Goal: Check status: Check status

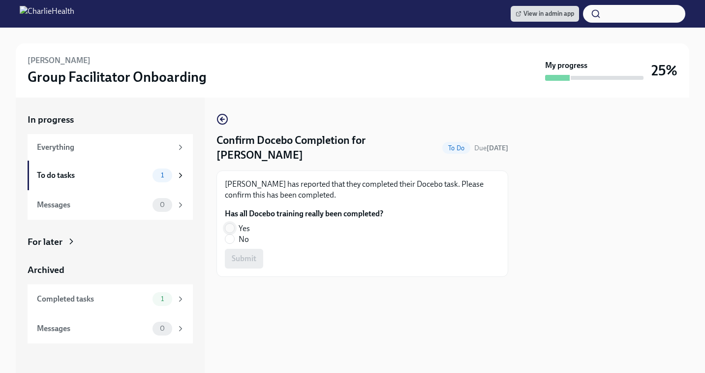
click at [231, 227] on input "Yes" at bounding box center [229, 227] width 9 height 9
radio input "true"
click at [243, 262] on span "Submit" at bounding box center [244, 258] width 25 height 10
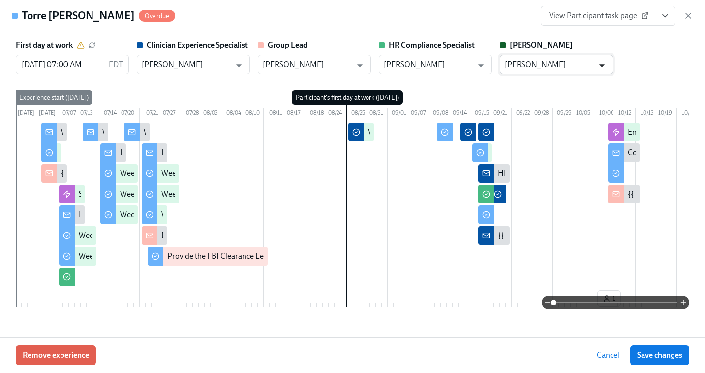
scroll to position [918, 0]
click at [690, 13] on icon "button" at bounding box center [688, 15] width 5 height 5
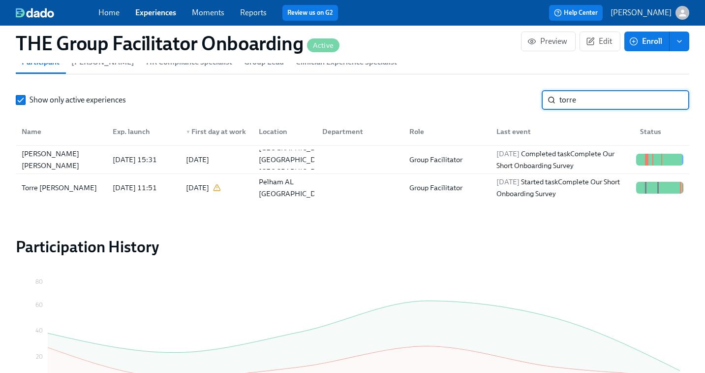
click at [607, 99] on input "torre" at bounding box center [625, 100] width 130 height 20
paste input "Jordan Russo"
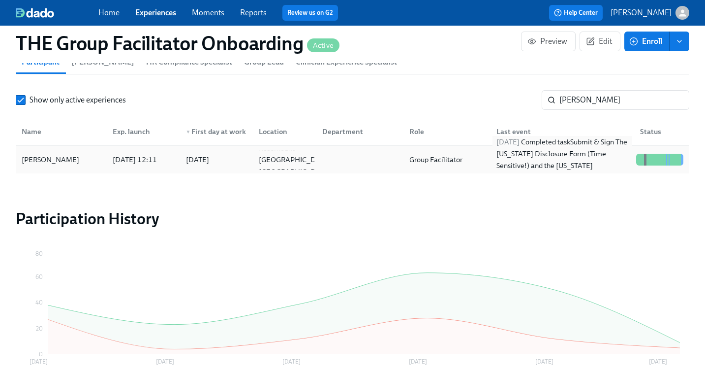
click at [596, 160] on div "2025/10/08 Completed task Submit & Sign The Utah Disclosure Form (Time Sensitiv…" at bounding box center [563, 159] width 140 height 47
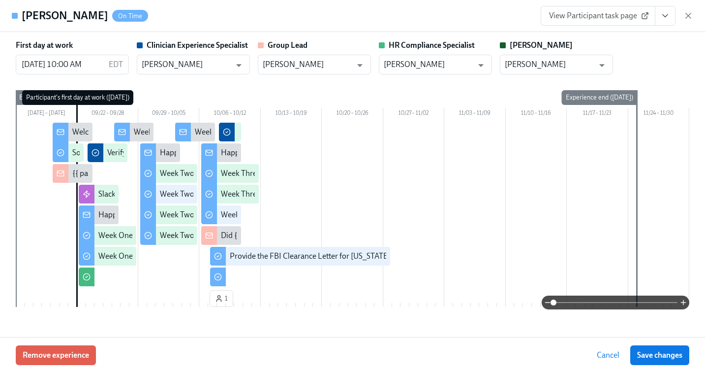
click at [604, 18] on span "View Participant task page" at bounding box center [598, 16] width 98 height 10
click at [690, 19] on icon "button" at bounding box center [689, 16] width 10 height 10
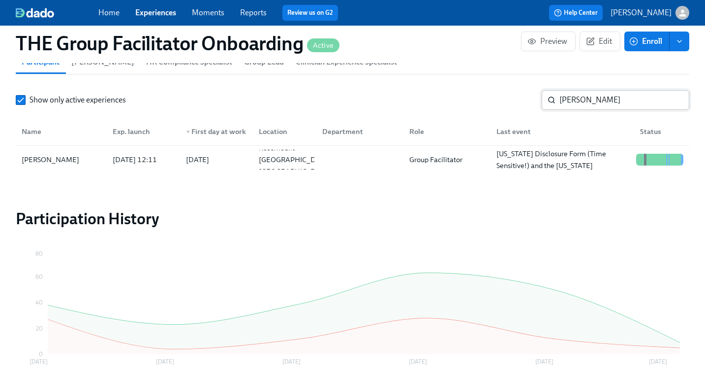
click at [594, 98] on input "Jordan Russo" at bounding box center [625, 100] width 130 height 20
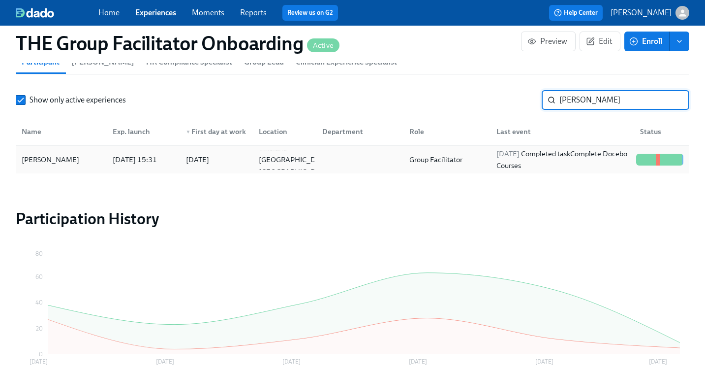
click at [502, 169] on div "2025/10/06 Completed task Complete Docebo Courses" at bounding box center [563, 160] width 140 height 24
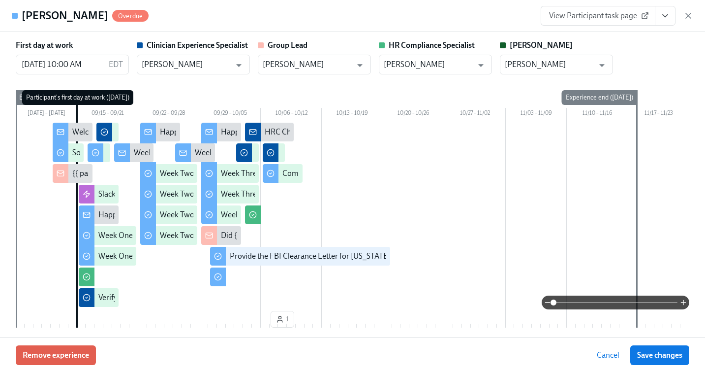
click at [629, 18] on span "View Participant task page" at bounding box center [598, 16] width 98 height 10
click at [606, 22] on link "View Participant task page" at bounding box center [598, 16] width 115 height 20
click at [692, 14] on icon "button" at bounding box center [689, 16] width 10 height 10
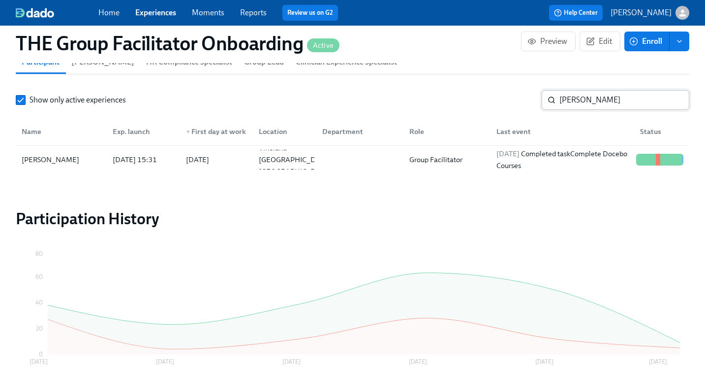
click at [569, 98] on input "jacqueline ga" at bounding box center [625, 100] width 130 height 20
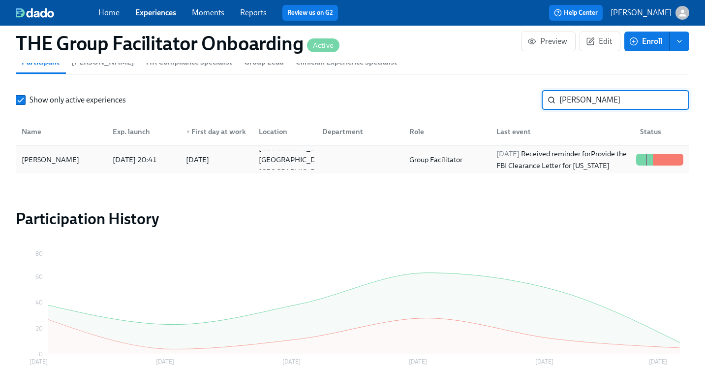
click at [501, 154] on div "2025/09/20 Received reminder for Provide the FBI Clearance Letter for Pennsylva…" at bounding box center [563, 160] width 140 height 24
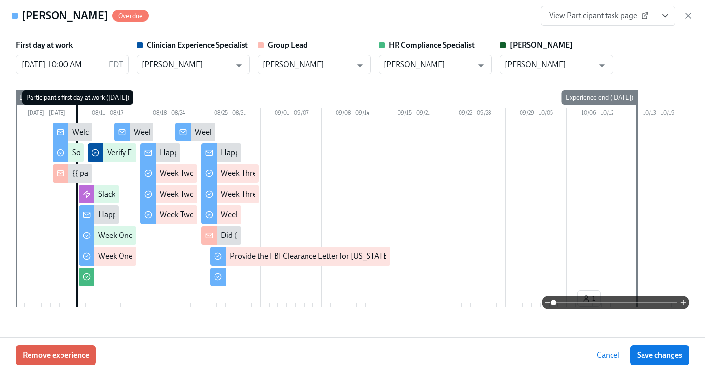
click at [584, 13] on span "View Participant task page" at bounding box center [598, 16] width 98 height 10
drag, startPoint x: 686, startPoint y: 14, endPoint x: 666, endPoint y: 192, distance: 179.2
click at [686, 14] on icon "button" at bounding box center [689, 16] width 10 height 10
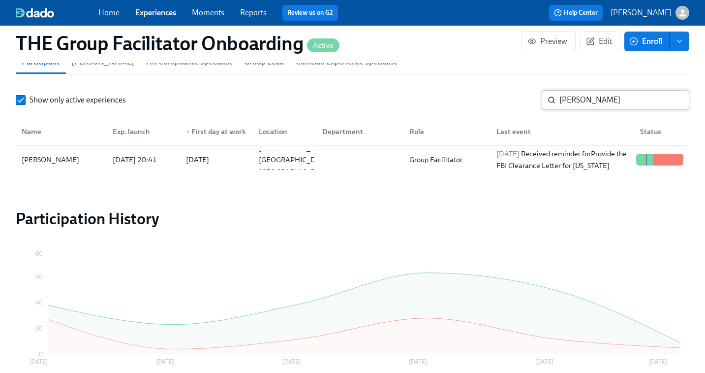
click at [579, 99] on input "anna ri" at bounding box center [625, 100] width 130 height 20
paste input "Melissa Kelly"
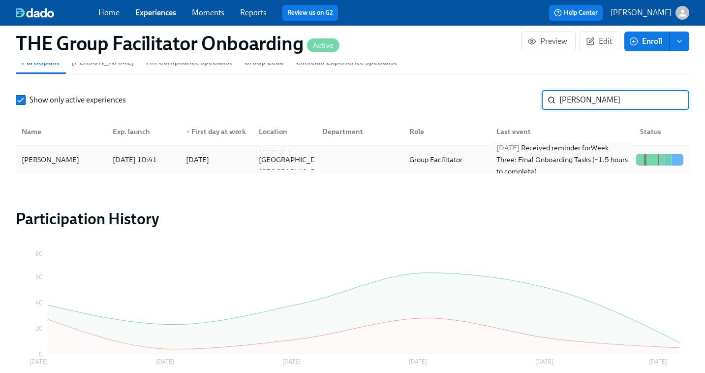
click at [540, 167] on div "2025/10/08 Received reminder for Week Three: Final Onboarding Tasks (~1.5 hours…" at bounding box center [563, 159] width 140 height 35
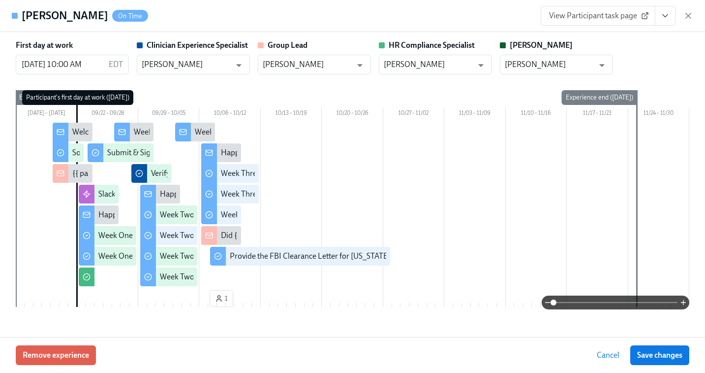
click at [612, 17] on span "View Participant task page" at bounding box center [598, 16] width 98 height 10
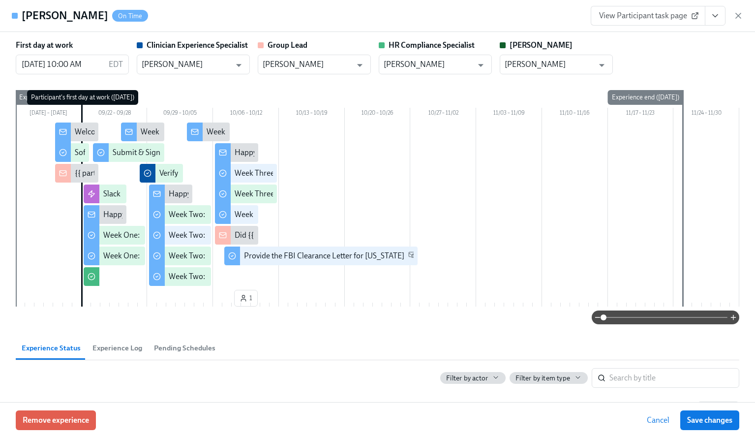
scroll to position [0, 14664]
click at [705, 18] on icon "button" at bounding box center [739, 16] width 10 height 10
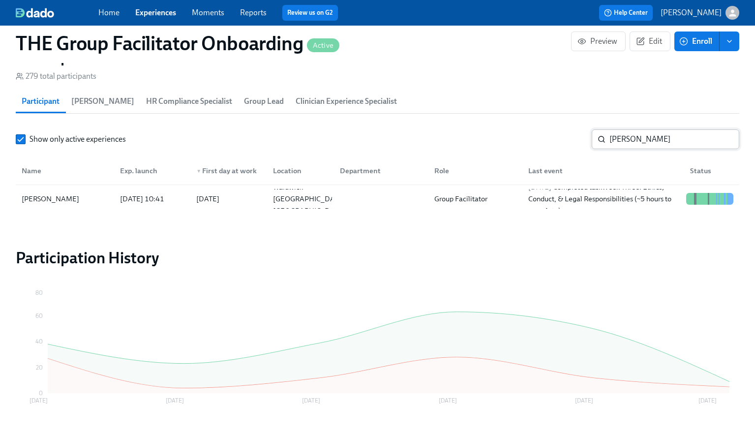
click at [637, 137] on input "Melissa Kelly" at bounding box center [675, 139] width 130 height 20
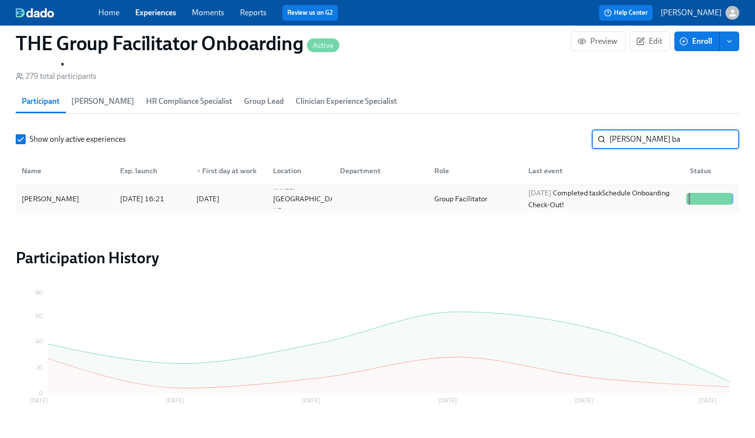
type input "aydee ba"
click at [442, 197] on div "Group Facilitator" at bounding box center [461, 199] width 61 height 12
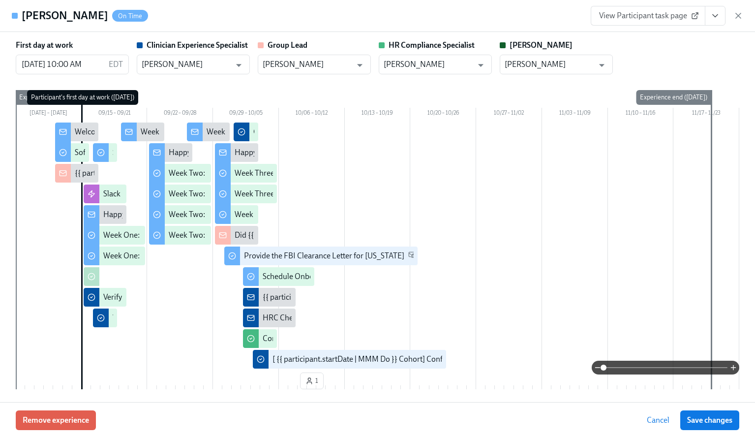
click at [705, 20] on icon "View task page" at bounding box center [716, 16] width 10 height 10
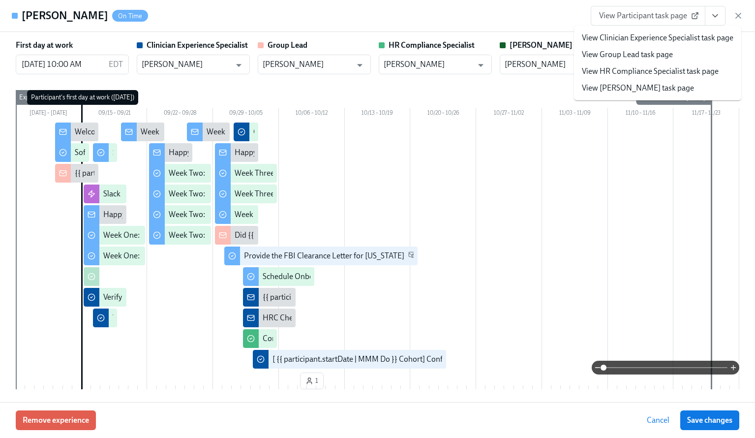
click at [679, 36] on link "View Clinician Experience Specialist task page" at bounding box center [658, 37] width 152 height 11
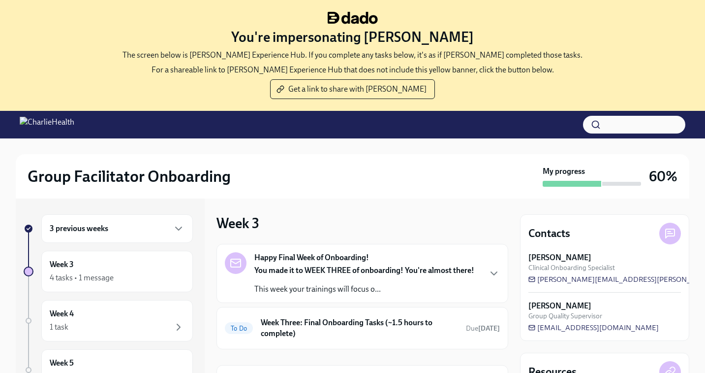
scroll to position [24, 0]
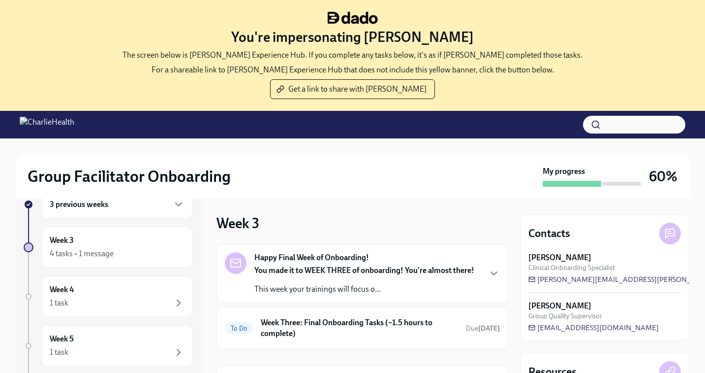
click at [94, 211] on div "3 previous weeks" at bounding box center [117, 204] width 152 height 29
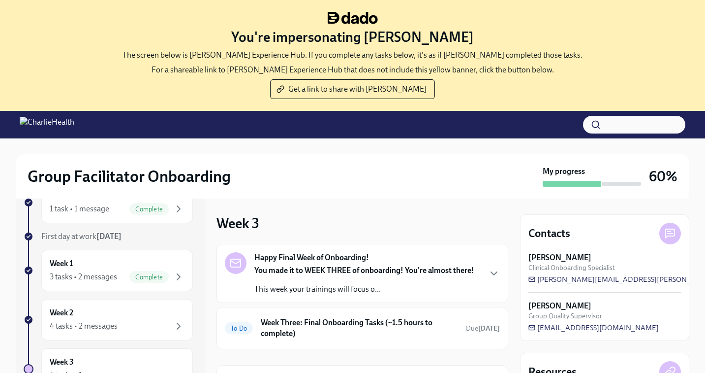
scroll to position [85, 0]
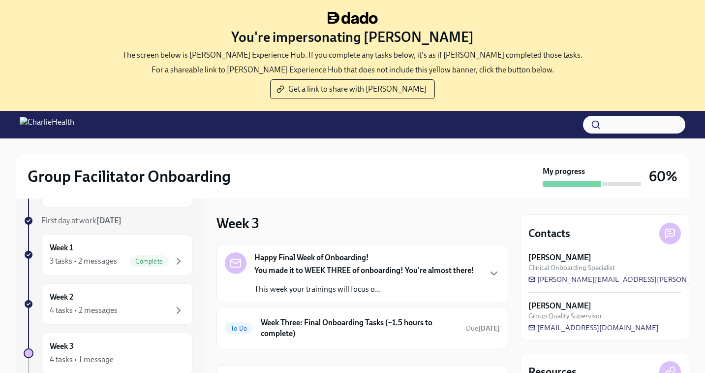
click at [88, 268] on div "Week 1 3 tasks • 2 messages Complete" at bounding box center [117, 254] width 152 height 41
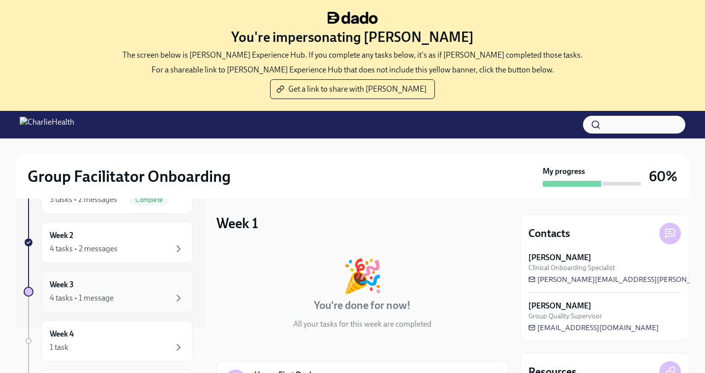
scroll to position [138, 0]
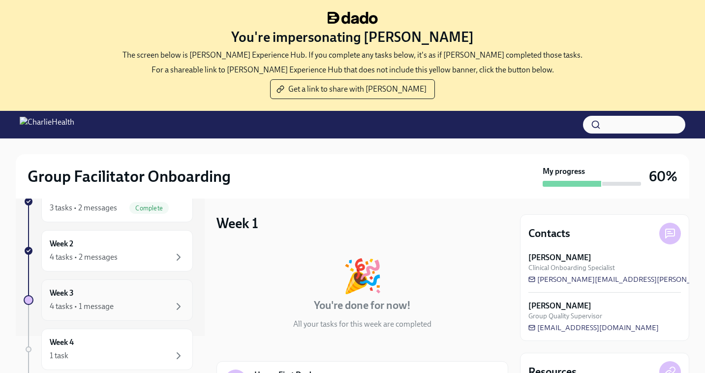
click at [102, 245] on div "Week 2 4 tasks • 2 messages" at bounding box center [117, 250] width 135 height 25
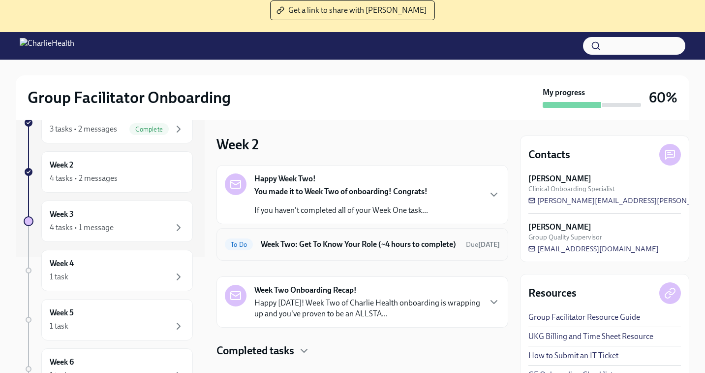
scroll to position [101, 0]
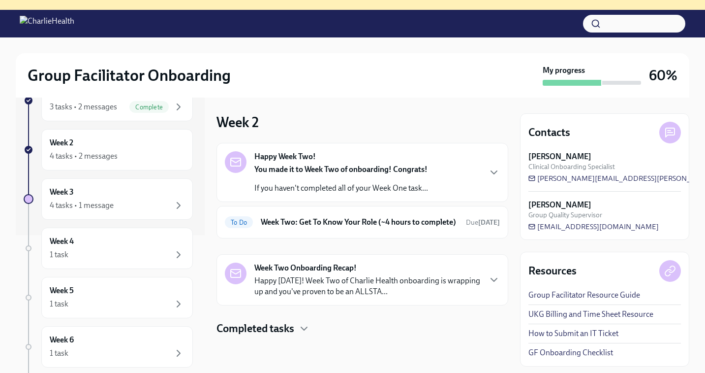
click at [266, 336] on h4 "Completed tasks" at bounding box center [256, 328] width 78 height 15
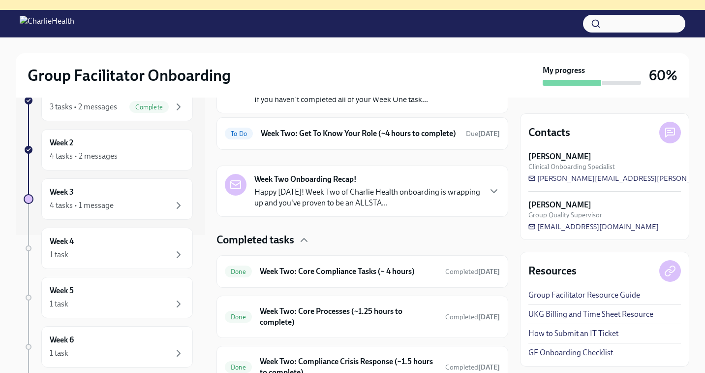
scroll to position [145, 0]
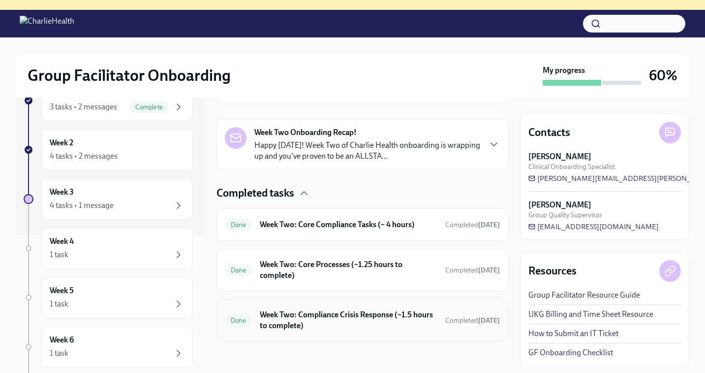
click at [285, 322] on h6 "Week Two: Compliance Crisis Response (~1.5 hours to complete)" at bounding box center [349, 320] width 178 height 22
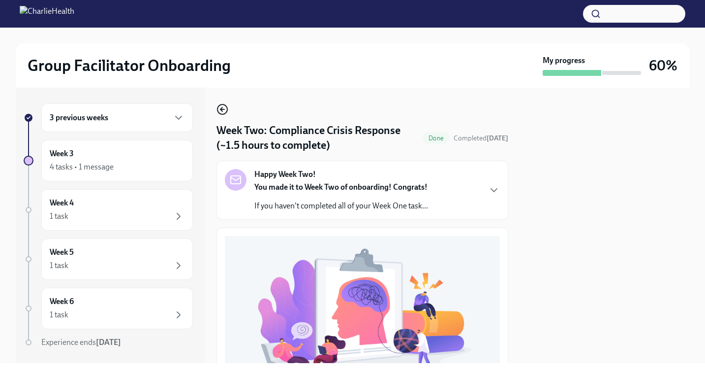
click at [225, 108] on icon "button" at bounding box center [223, 109] width 12 height 12
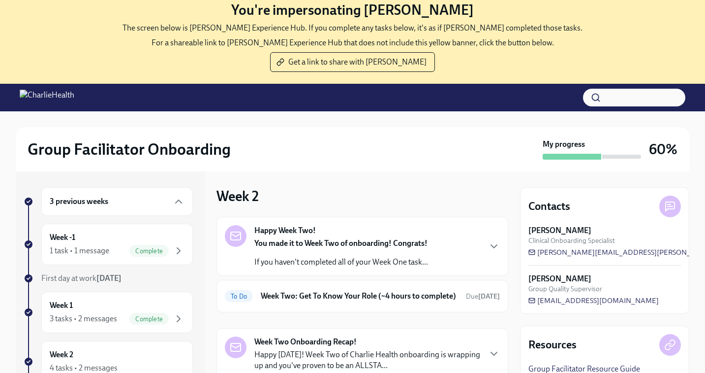
scroll to position [101, 0]
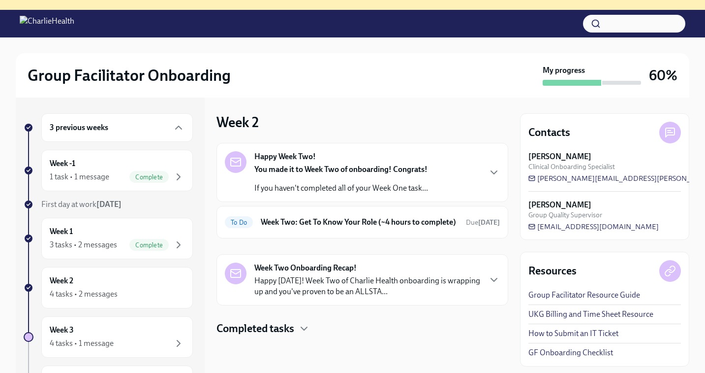
click at [269, 335] on h4 "Completed tasks" at bounding box center [256, 328] width 78 height 15
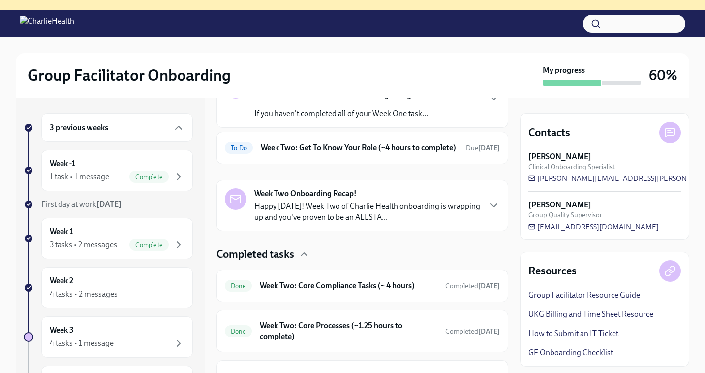
scroll to position [129, 0]
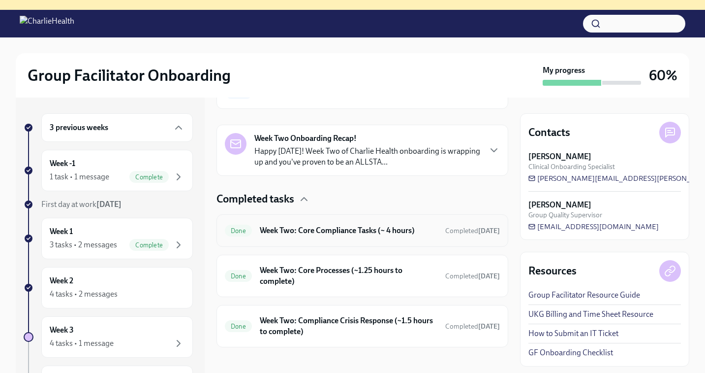
click at [299, 236] on h6 "Week Two: Core Compliance Tasks (~ 4 hours)" at bounding box center [349, 230] width 178 height 11
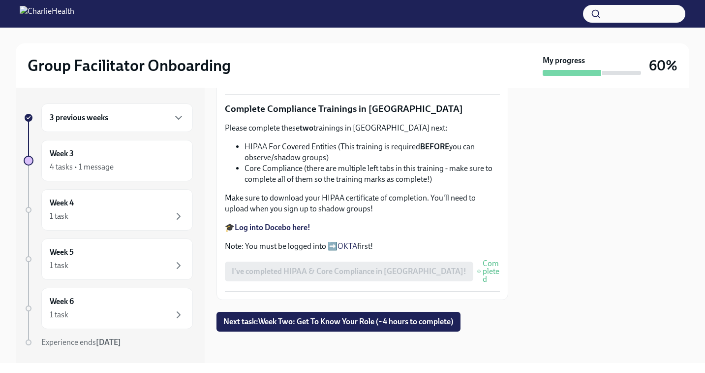
scroll to position [593, 0]
click at [104, 125] on div "3 previous weeks" at bounding box center [117, 117] width 152 height 29
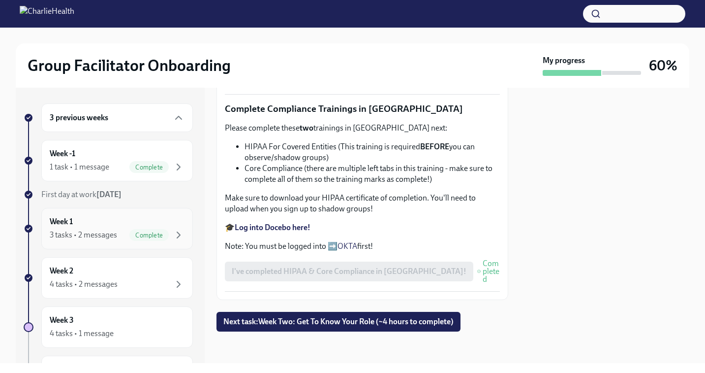
click at [91, 229] on div "3 tasks • 2 messages" at bounding box center [83, 234] width 67 height 11
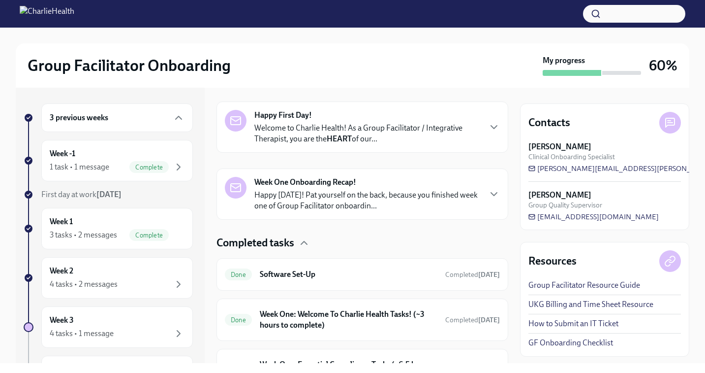
scroll to position [208, 0]
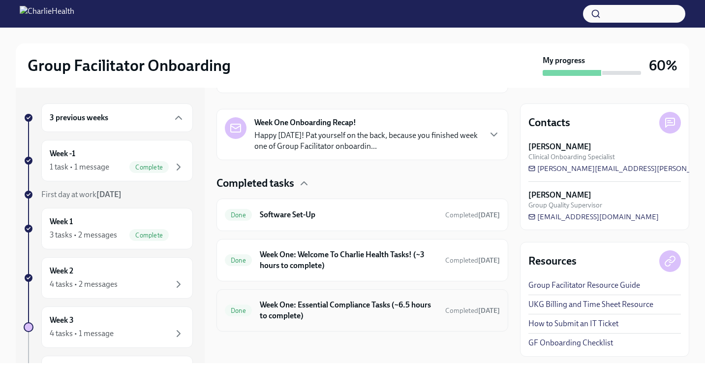
click at [316, 318] on h6 "Week One: Essential Compliance Tasks (~6.5 hours to complete)" at bounding box center [349, 310] width 178 height 22
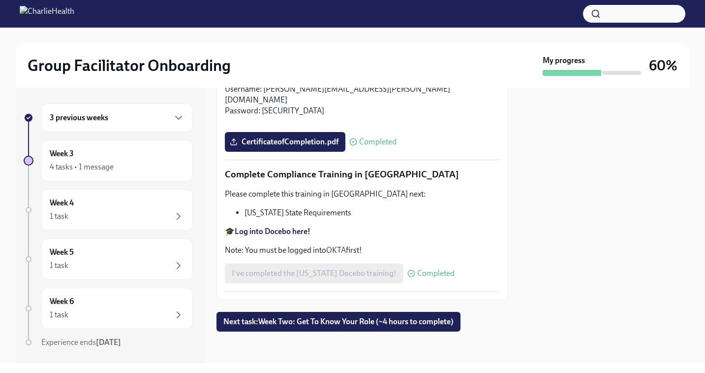
scroll to position [2181, 0]
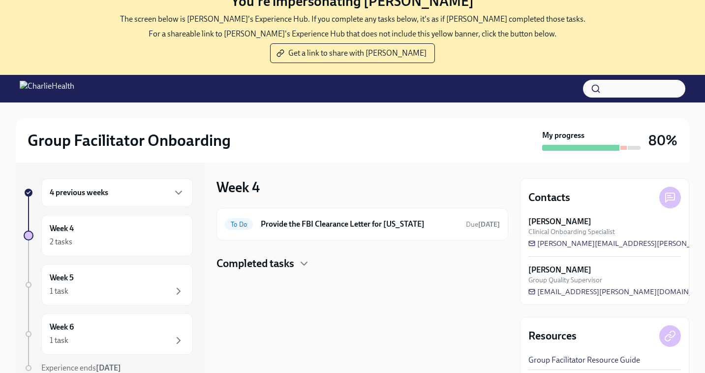
scroll to position [50, 0]
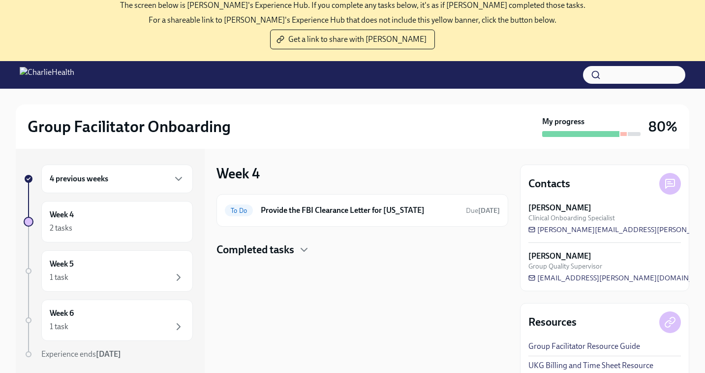
click at [101, 181] on h6 "4 previous weeks" at bounding box center [79, 178] width 59 height 11
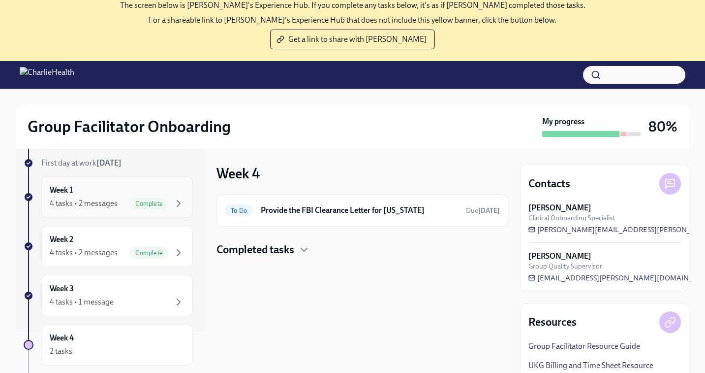
scroll to position [95, 0]
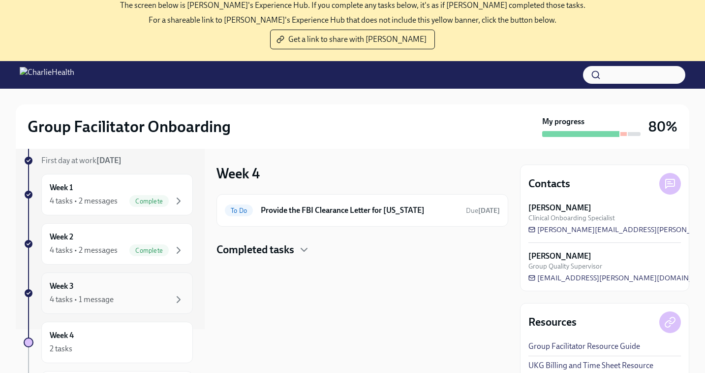
click at [84, 292] on div "Week 3 4 tasks • 1 message" at bounding box center [117, 293] width 135 height 25
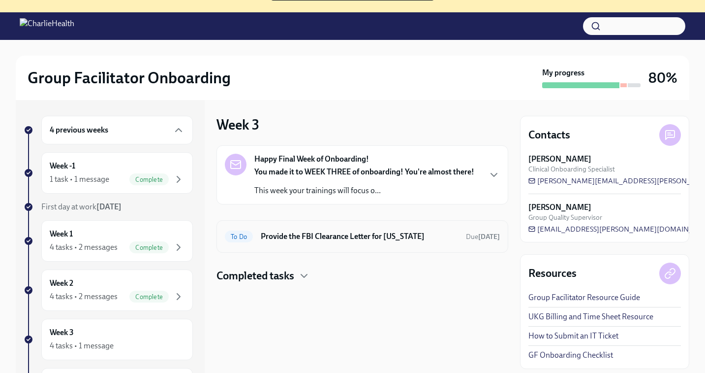
scroll to position [101, 0]
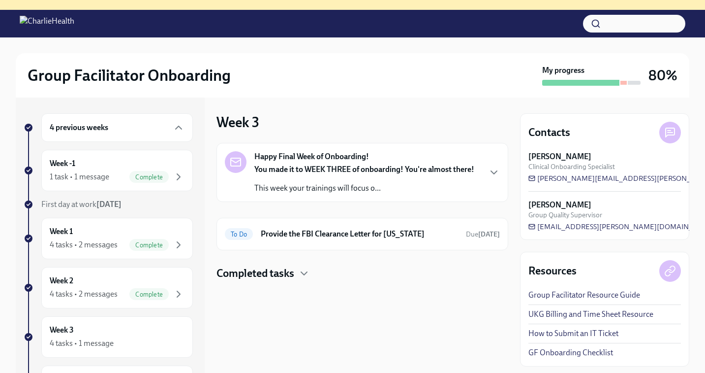
click at [281, 273] on h4 "Completed tasks" at bounding box center [256, 273] width 78 height 15
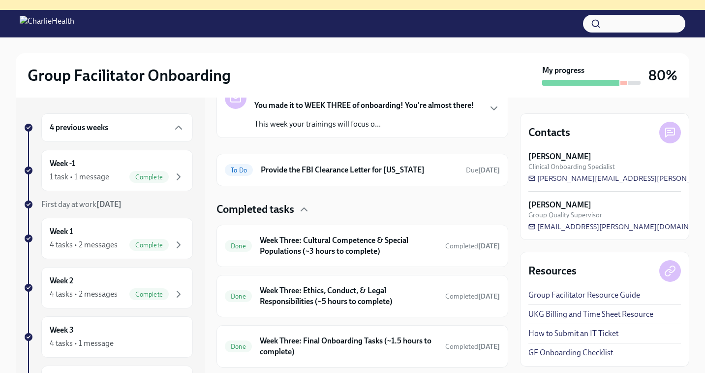
scroll to position [90, 0]
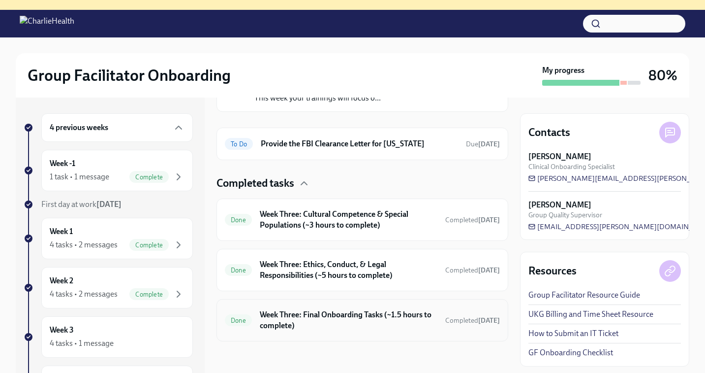
click at [302, 310] on h6 "Week Three: Final Onboarding Tasks (~1.5 hours to complete)" at bounding box center [349, 320] width 178 height 22
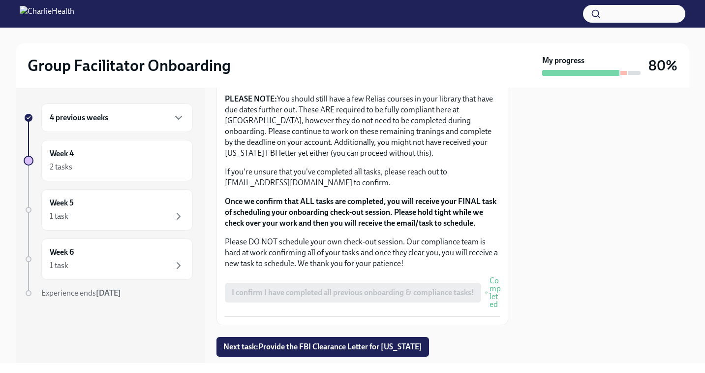
scroll to position [877, 0]
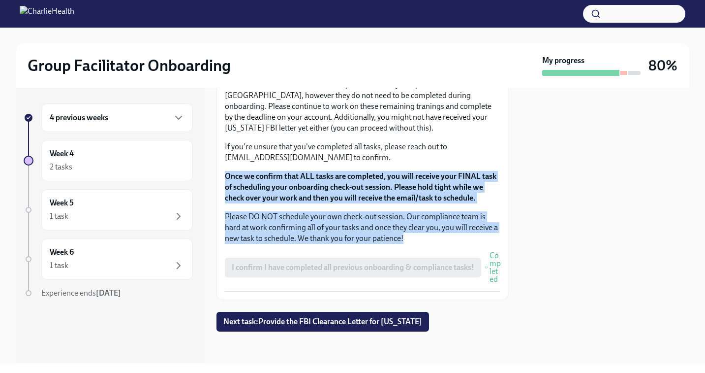
drag, startPoint x: 224, startPoint y: 174, endPoint x: 476, endPoint y: 233, distance: 259.2
copy div "Once we confirm that ALL tasks are completed, you will receive your FINAL task …"
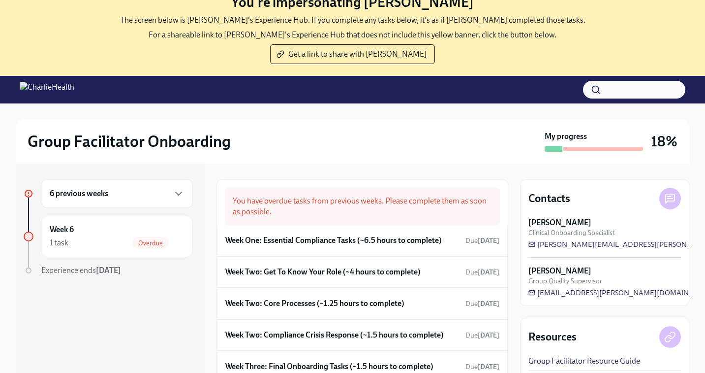
scroll to position [67, 0]
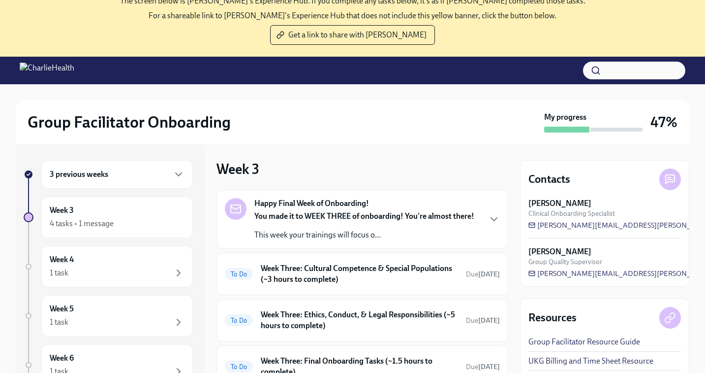
scroll to position [101, 0]
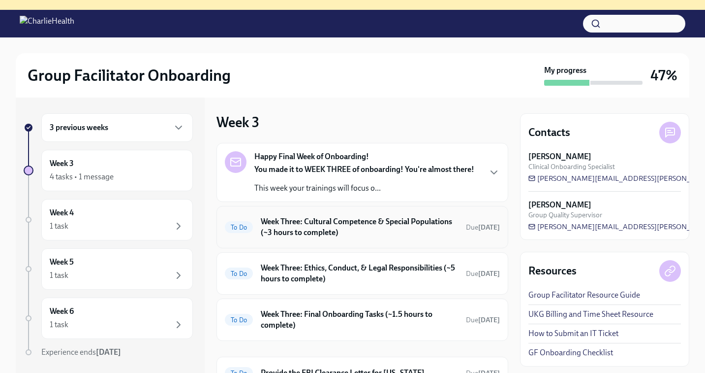
click at [353, 221] on h6 "Week Three: Cultural Competence & Special Populations (~3 hours to complete)" at bounding box center [359, 227] width 197 height 22
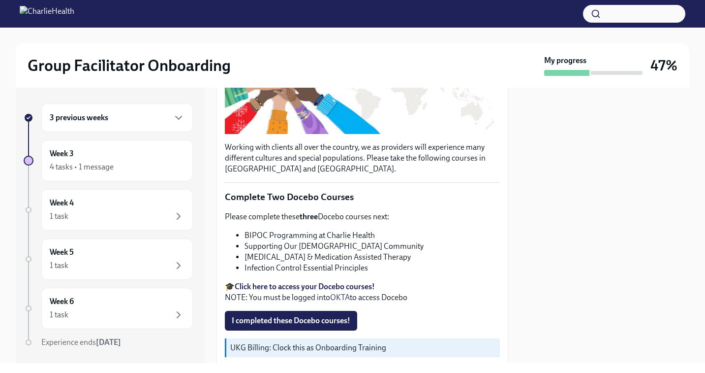
scroll to position [287, 0]
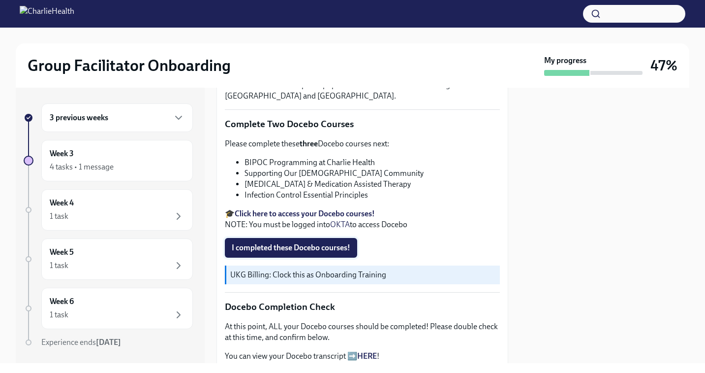
click at [307, 247] on span "I completed these Docebo courses!" at bounding box center [291, 248] width 119 height 10
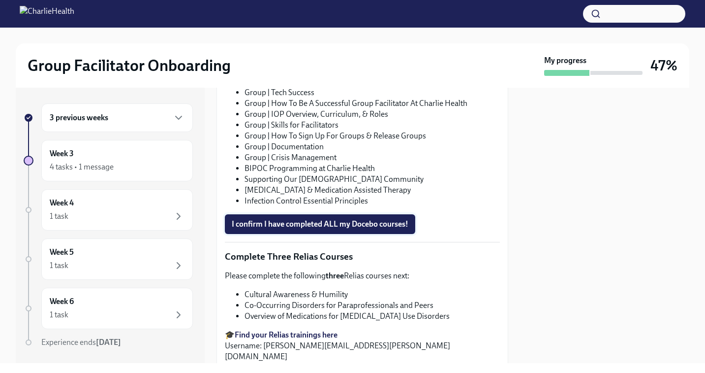
click at [292, 223] on span "I confirm I have completed ALL my Docebo courses!" at bounding box center [320, 224] width 177 height 10
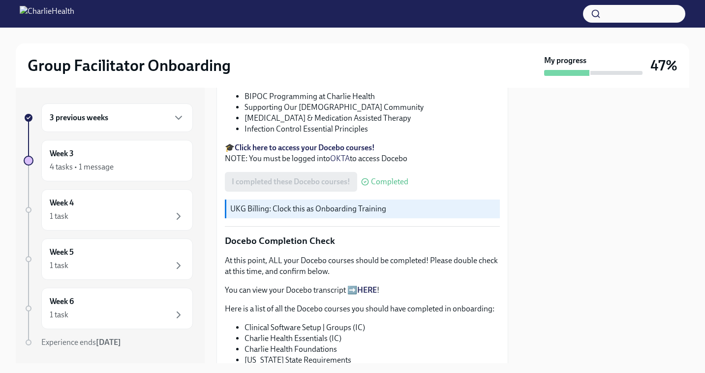
scroll to position [0, 0]
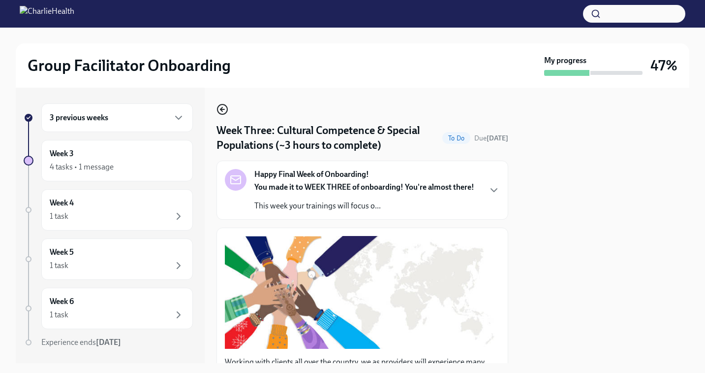
click at [221, 112] on icon "button" at bounding box center [223, 109] width 12 height 12
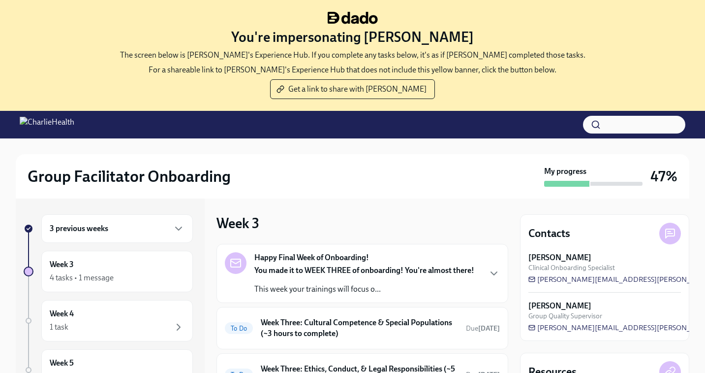
scroll to position [101, 0]
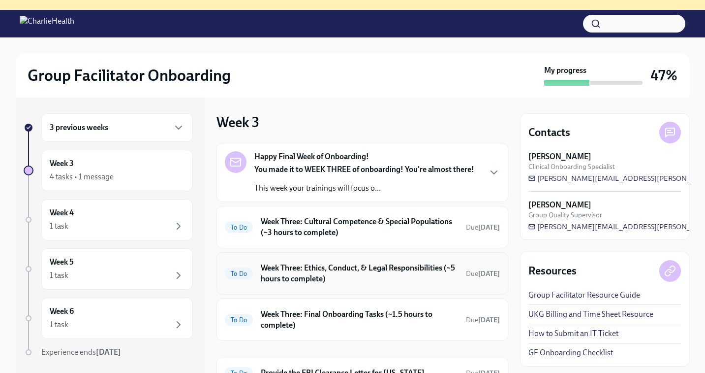
click at [328, 267] on h6 "Week Three: Ethics, Conduct, & Legal Responsibilities (~5 hours to complete)" at bounding box center [359, 273] width 197 height 22
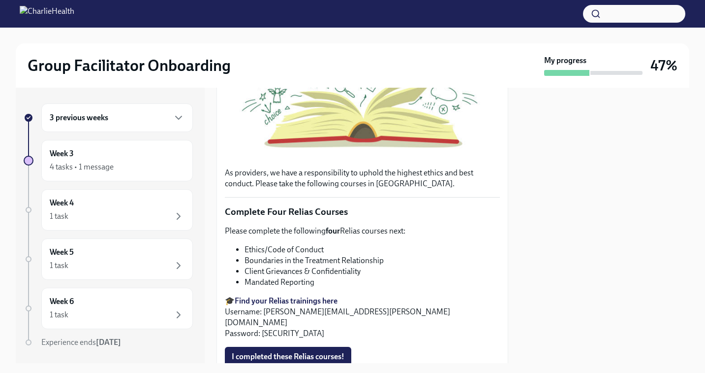
scroll to position [317, 0]
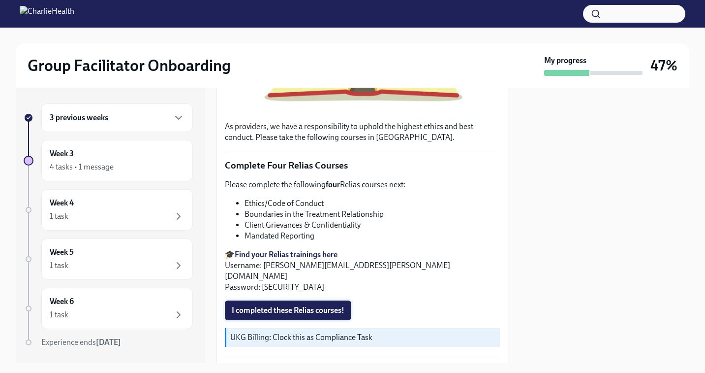
click at [298, 305] on span "I completed these Relias courses!" at bounding box center [288, 310] width 113 height 10
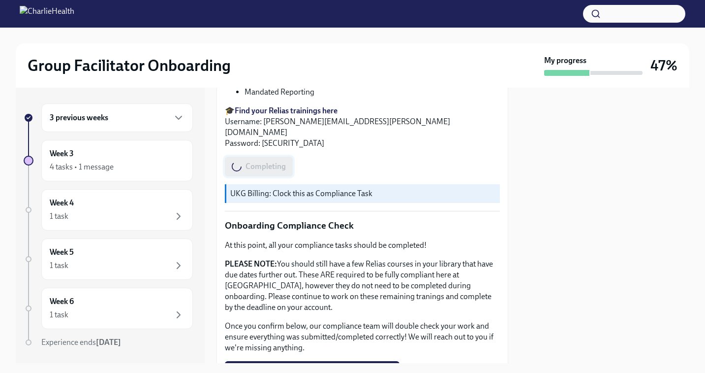
scroll to position [548, 0]
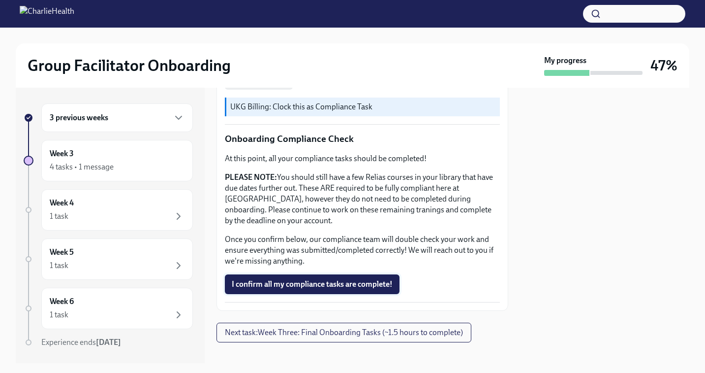
click at [294, 279] on span "I confirm all my compliance tasks are complete!" at bounding box center [312, 284] width 161 height 10
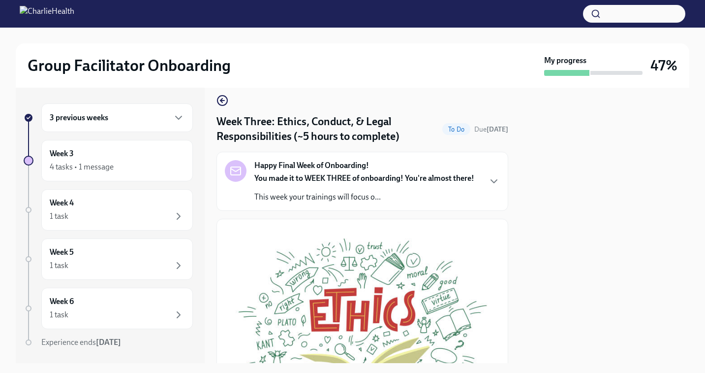
scroll to position [0, 0]
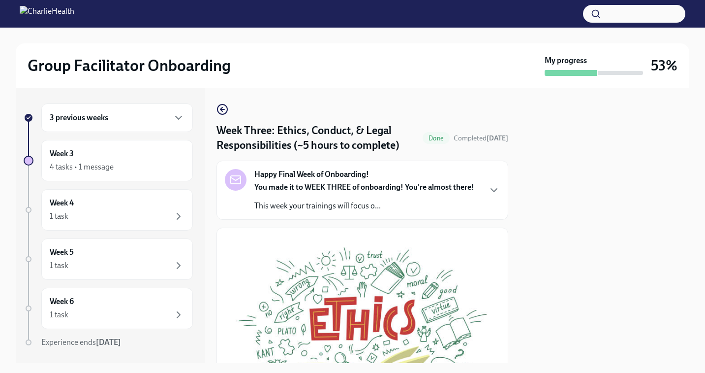
click at [222, 109] on icon "button" at bounding box center [222, 109] width 4 height 0
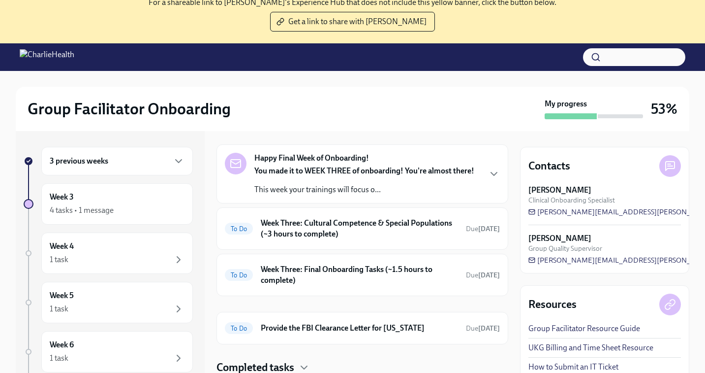
scroll to position [101, 0]
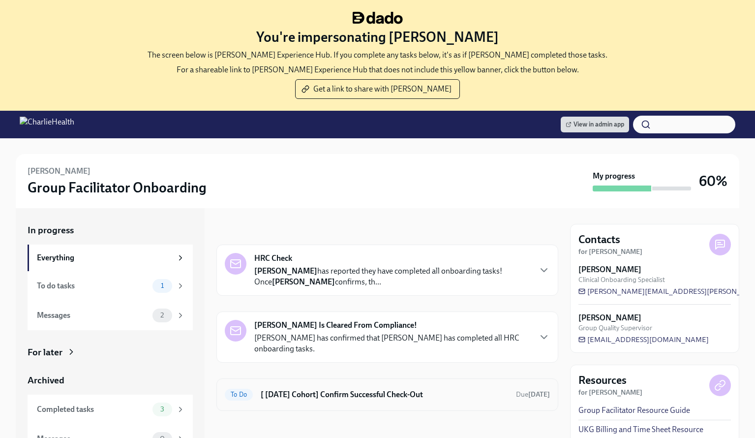
click at [401, 397] on h6 "[ [DATE] Cohort] Confirm Successful Check-Out" at bounding box center [385, 394] width 248 height 11
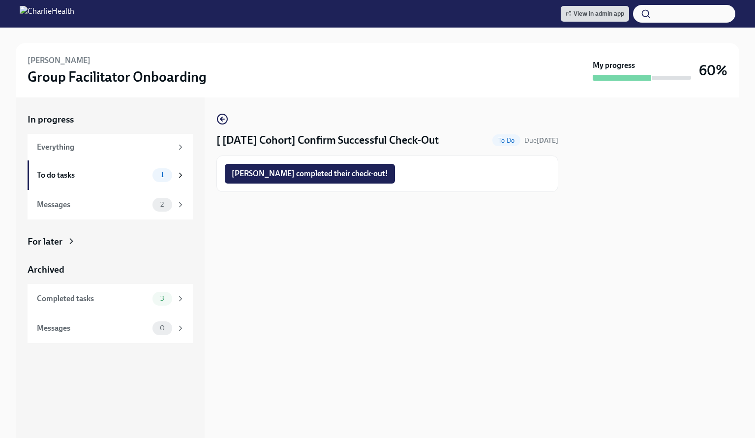
click at [308, 171] on span "[PERSON_NAME] completed their check-out!" at bounding box center [310, 174] width 156 height 10
